Goal: Transaction & Acquisition: Book appointment/travel/reservation

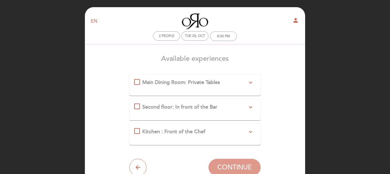
click at [251, 83] on icon "expand_more" at bounding box center [250, 82] width 7 height 7
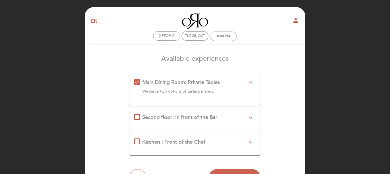
click at [252, 141] on icon "expand_more" at bounding box center [250, 142] width 7 height 7
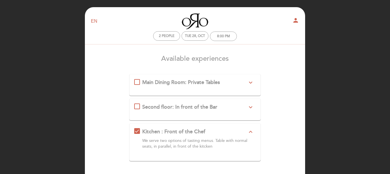
click at [297, 110] on form "Main Dining Room: Private Tables expand_more We serve two options of tasting me…" at bounding box center [195, 133] width 212 height 118
click at [214, 83] on span "Main Dining Room: Private Tables" at bounding box center [181, 82] width 78 height 6
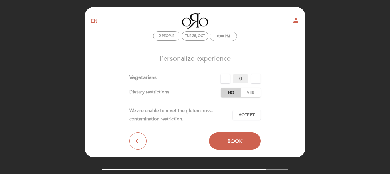
click at [226, 95] on label "No" at bounding box center [231, 92] width 20 height 9
click at [241, 119] on button "Accept Accepted" at bounding box center [246, 115] width 28 height 10
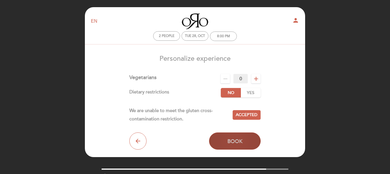
click at [237, 141] on span "Book" at bounding box center [234, 141] width 15 height 6
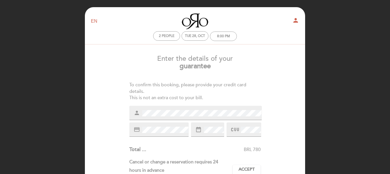
click at [153, 133] on div "credit_card" at bounding box center [158, 129] width 59 height 14
click at [357, 114] on div "EN ES PT Oro person 2 people Tue 28, Oct 8:00 PM Welcome Welcome, [PERSON_NAME]" at bounding box center [195, 165] width 390 height 330
click at [247, 168] on span "Accept" at bounding box center [246, 169] width 16 height 6
click at [243, 169] on span "Accepted" at bounding box center [246, 169] width 22 height 6
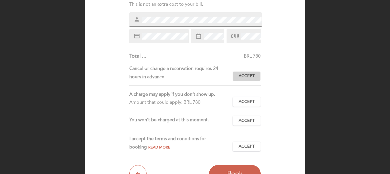
scroll to position [103, 0]
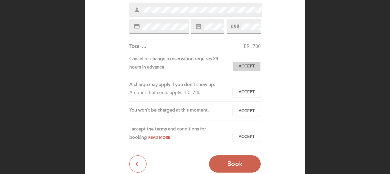
click at [255, 69] on button "Accept Accepted" at bounding box center [246, 67] width 28 height 10
click at [246, 92] on span "Accept" at bounding box center [246, 92] width 16 height 6
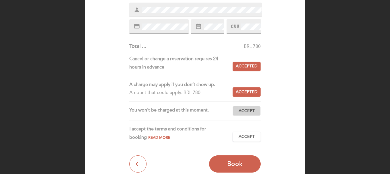
click at [248, 115] on button "Accept Accepted" at bounding box center [246, 111] width 28 height 10
click at [250, 139] on span "Accept" at bounding box center [246, 137] width 16 height 6
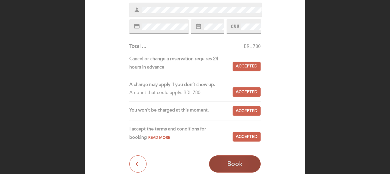
click at [246, 166] on button "Book" at bounding box center [235, 163] width 52 height 17
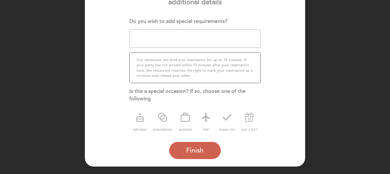
scroll to position [80, 0]
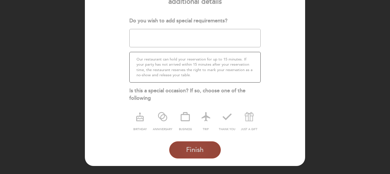
click at [197, 149] on span "Finish" at bounding box center [194, 150] width 17 height 8
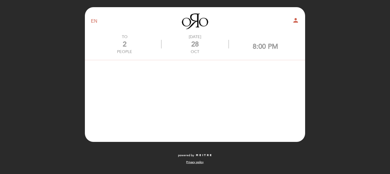
scroll to position [0, 0]
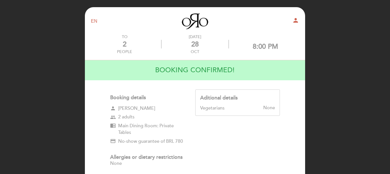
click at [262, 50] on div "8:00 PM" at bounding box center [264, 46] width 25 height 8
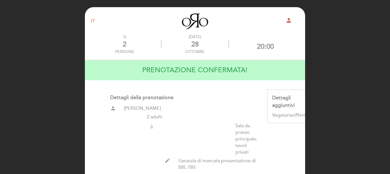
scroll to position [111, 0]
